Goal: Find specific page/section: Find specific page/section

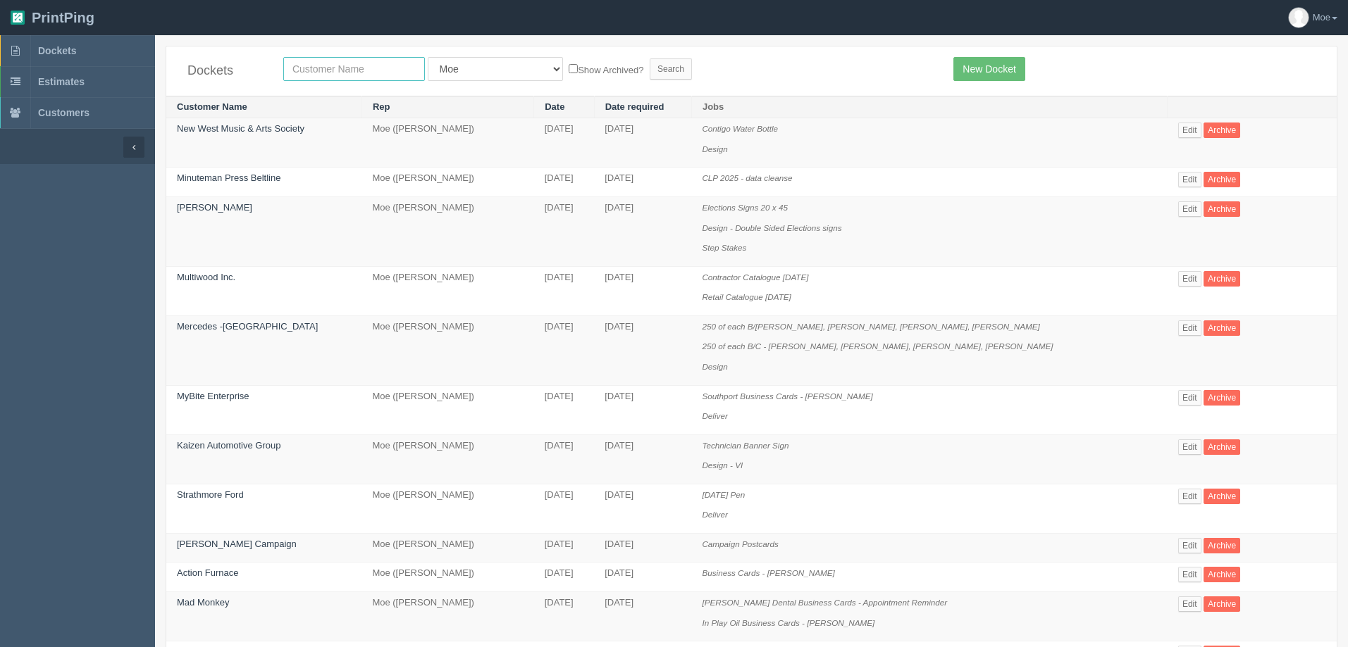
drag, startPoint x: 385, startPoint y: 70, endPoint x: 383, endPoint y: 31, distance: 38.8
click at [385, 70] on input "text" at bounding box center [354, 69] width 142 height 24
type input "mahogany"
drag, startPoint x: 611, startPoint y: 70, endPoint x: 617, endPoint y: 64, distance: 9.0
click at [649, 69] on input "Search" at bounding box center [670, 68] width 42 height 21
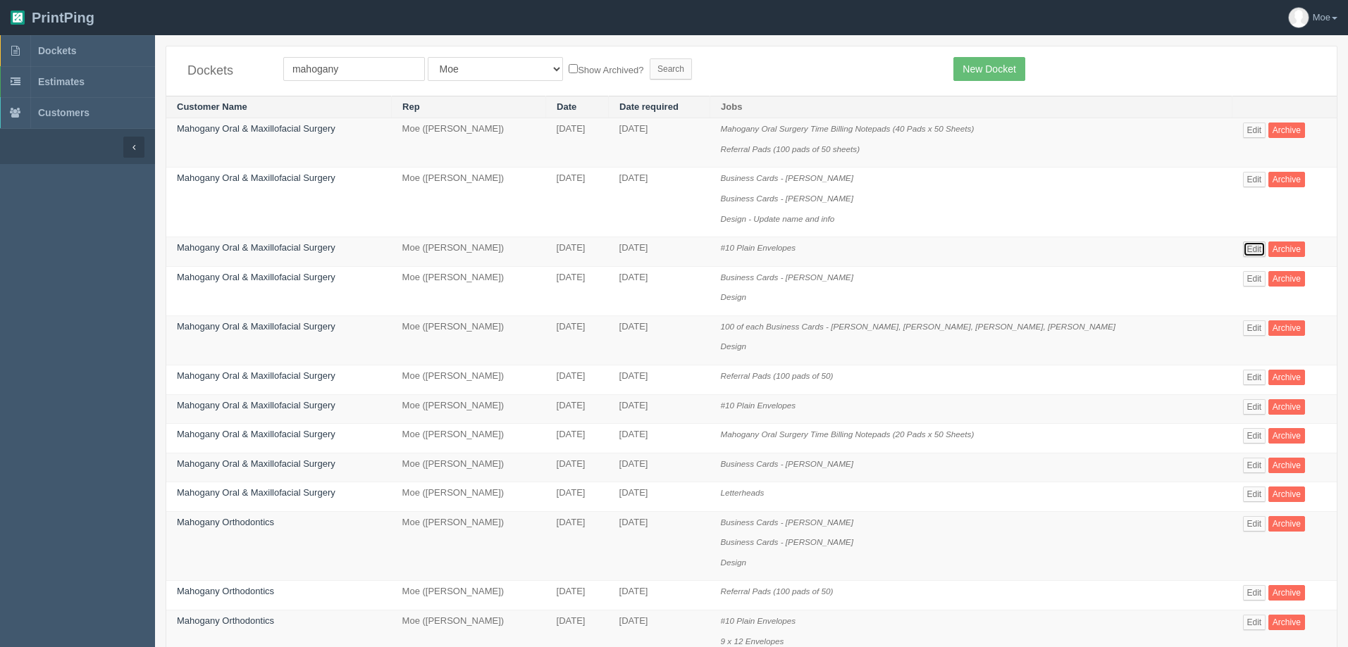
click at [1243, 251] on link "Edit" at bounding box center [1254, 249] width 23 height 15
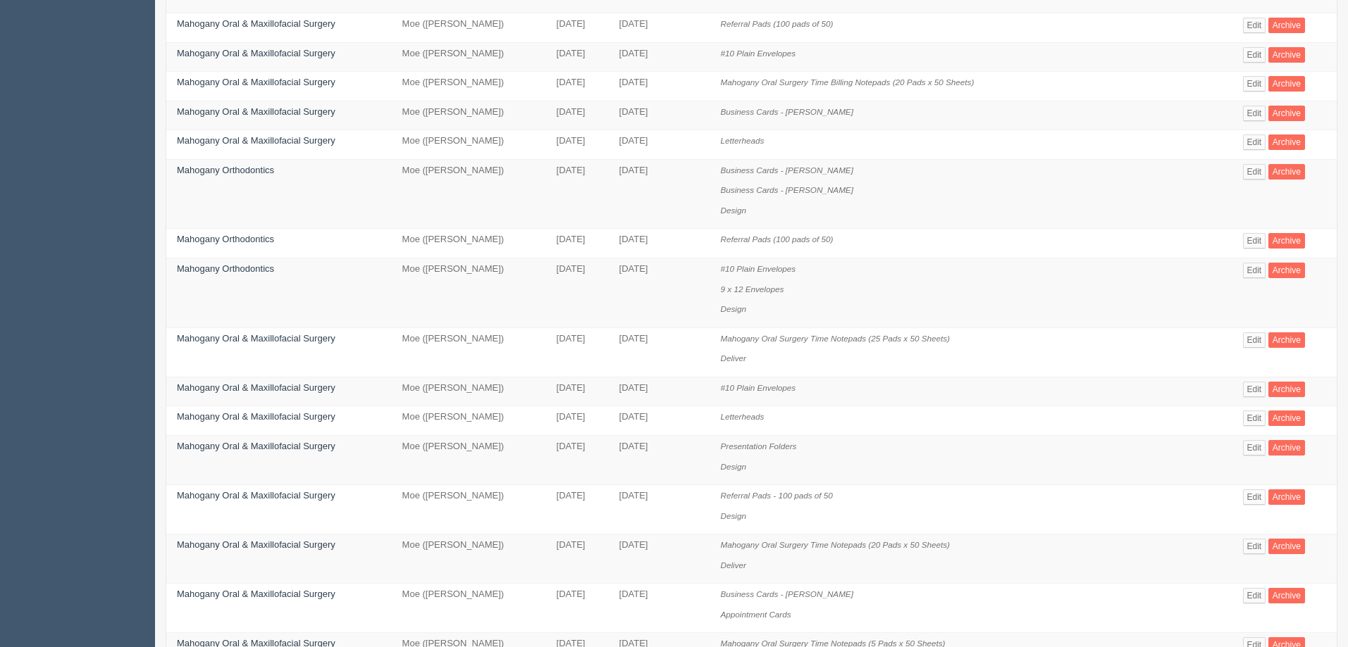
scroll to position [423, 0]
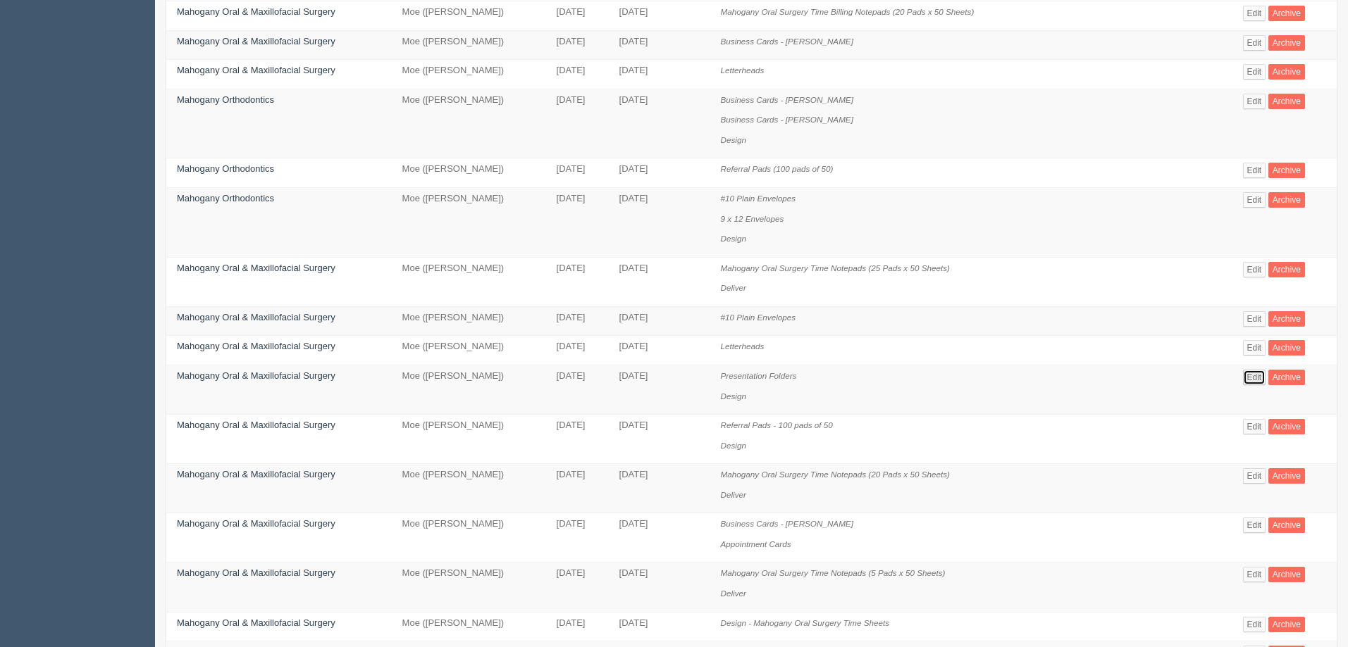
click at [1252, 375] on link "Edit" at bounding box center [1254, 377] width 23 height 15
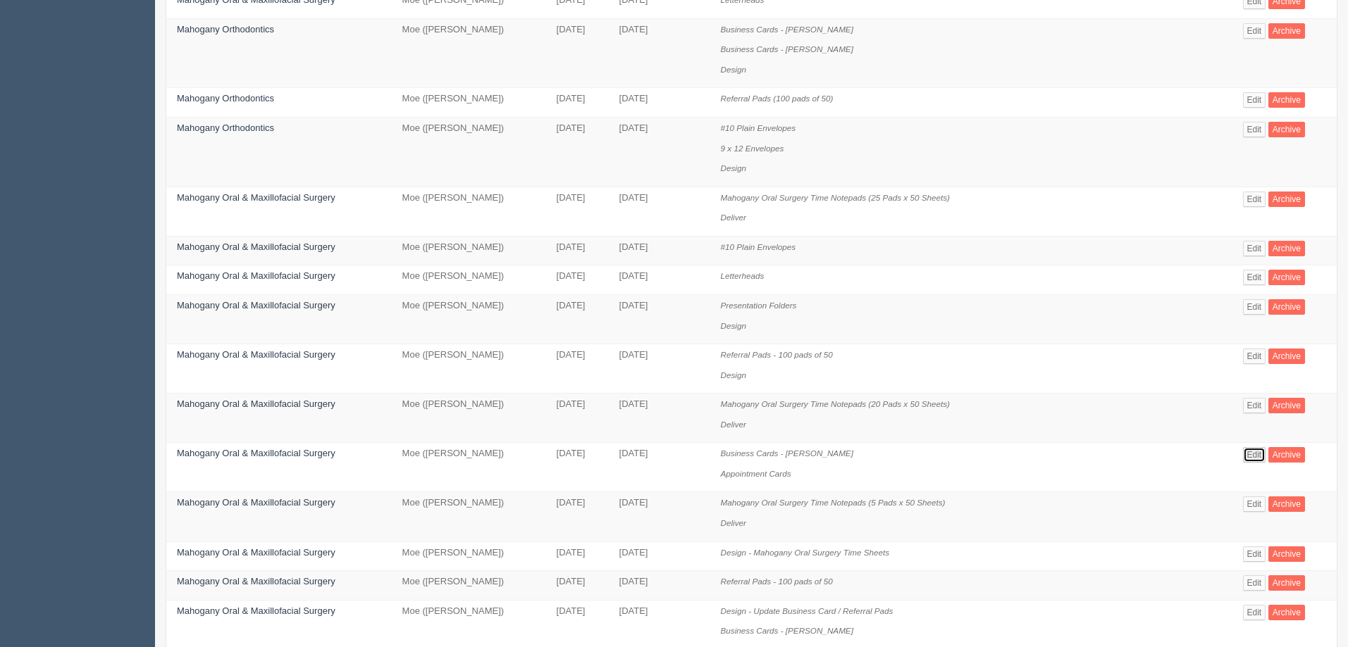
click at [1248, 458] on link "Edit" at bounding box center [1254, 454] width 23 height 15
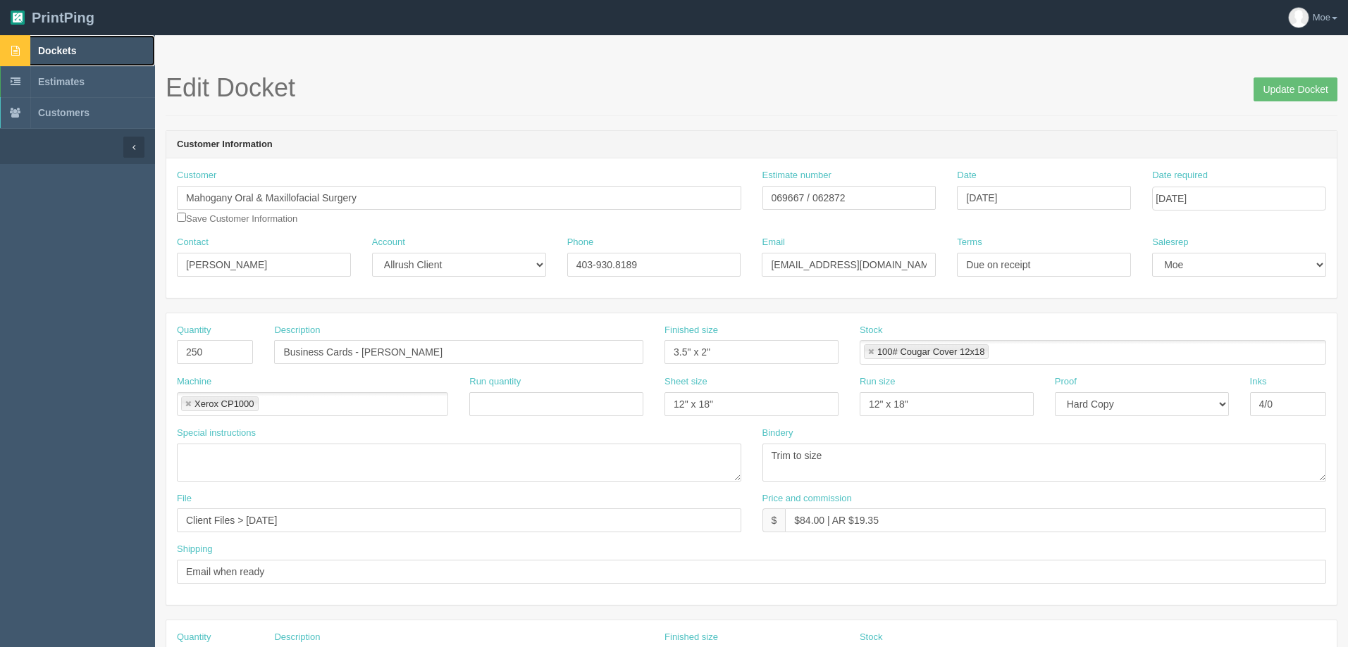
click at [57, 50] on span "Dockets" at bounding box center [57, 50] width 38 height 11
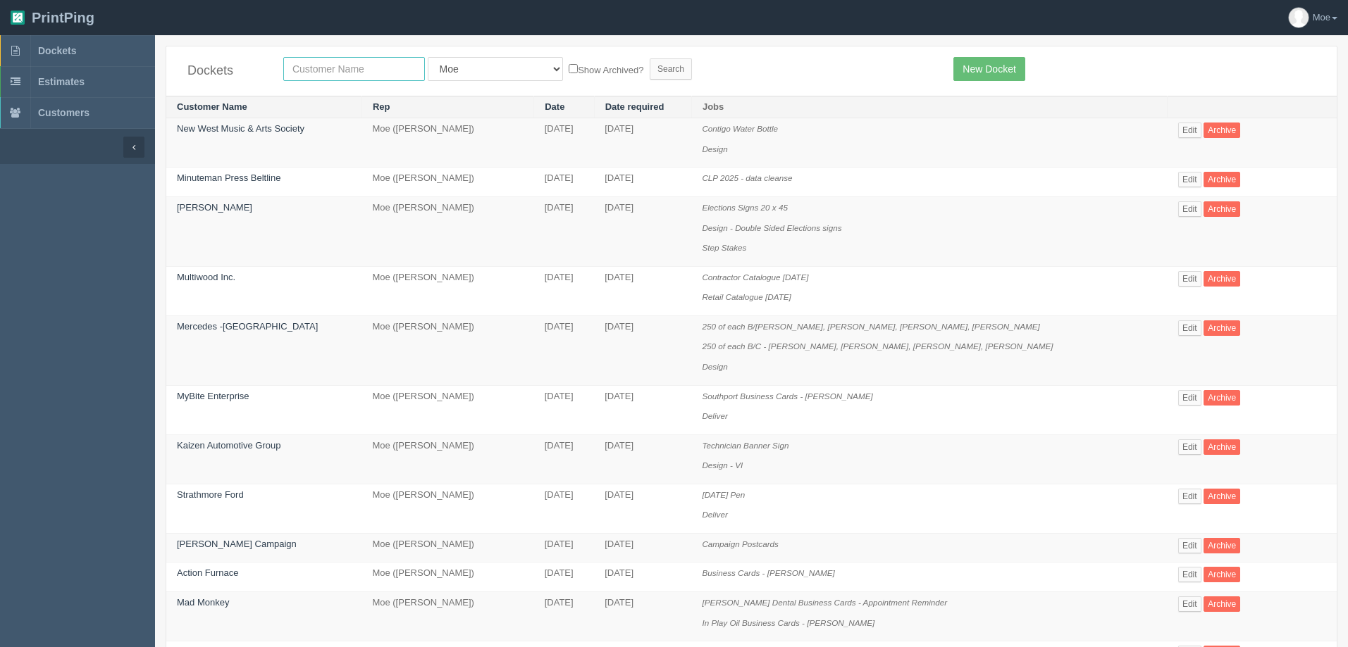
click at [324, 67] on input "text" at bounding box center [354, 69] width 142 height 24
type input "inland"
click at [649, 69] on input "Search" at bounding box center [670, 68] width 42 height 21
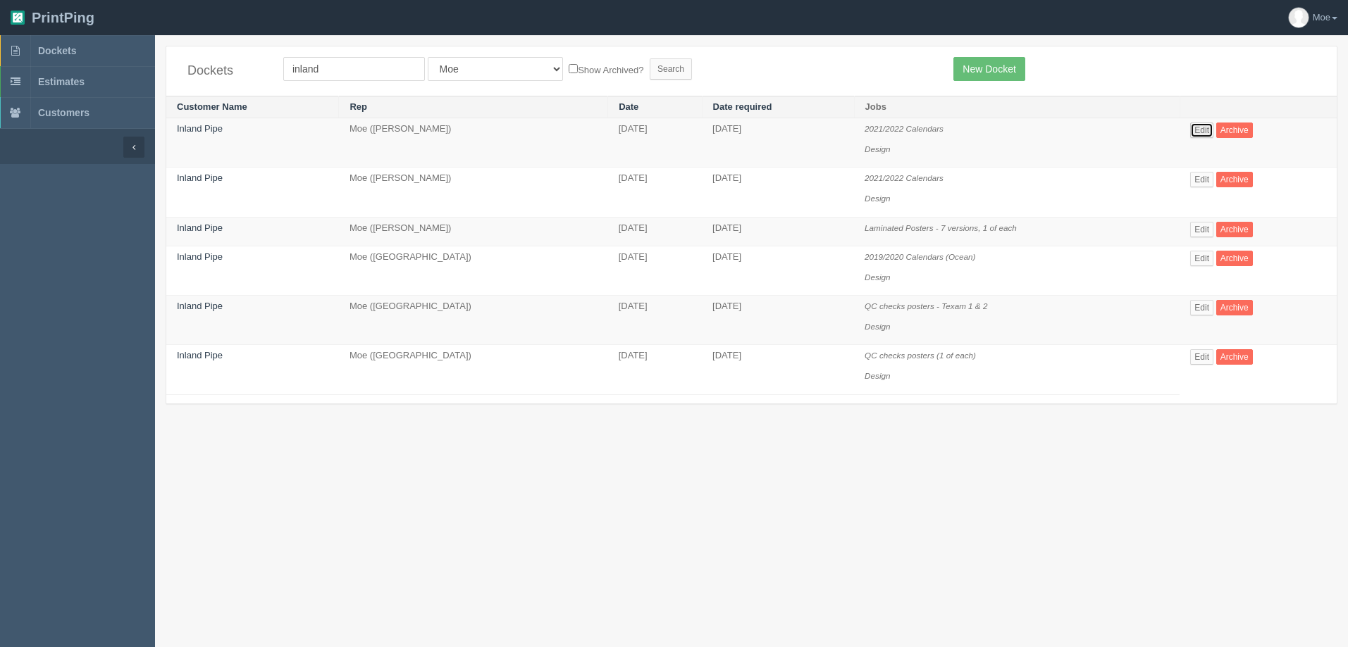
click at [1207, 130] on link "Edit" at bounding box center [1201, 130] width 23 height 15
